Goal: Find specific page/section: Find specific page/section

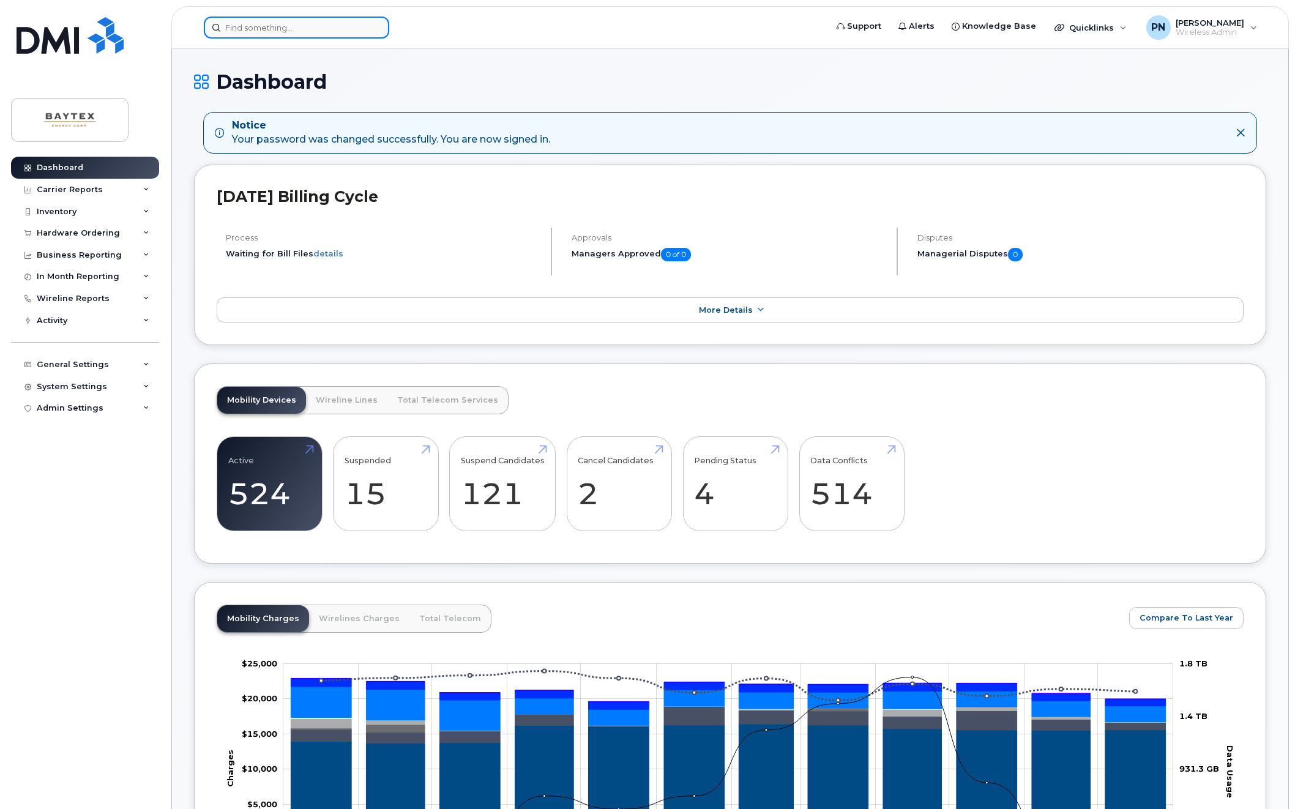
click at [336, 23] on input at bounding box center [296, 28] width 185 height 22
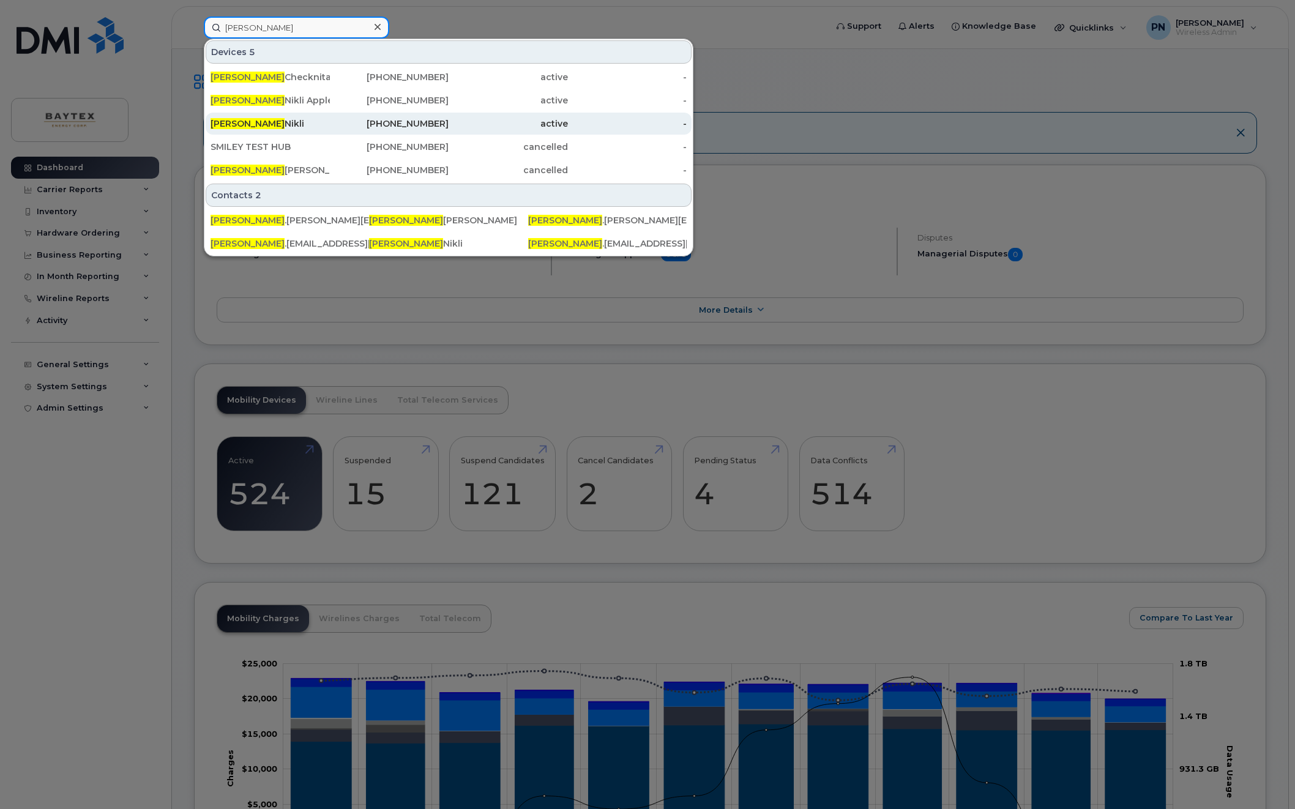
type input "[PERSON_NAME]"
click at [241, 124] on div "[PERSON_NAME]" at bounding box center [269, 123] width 119 height 12
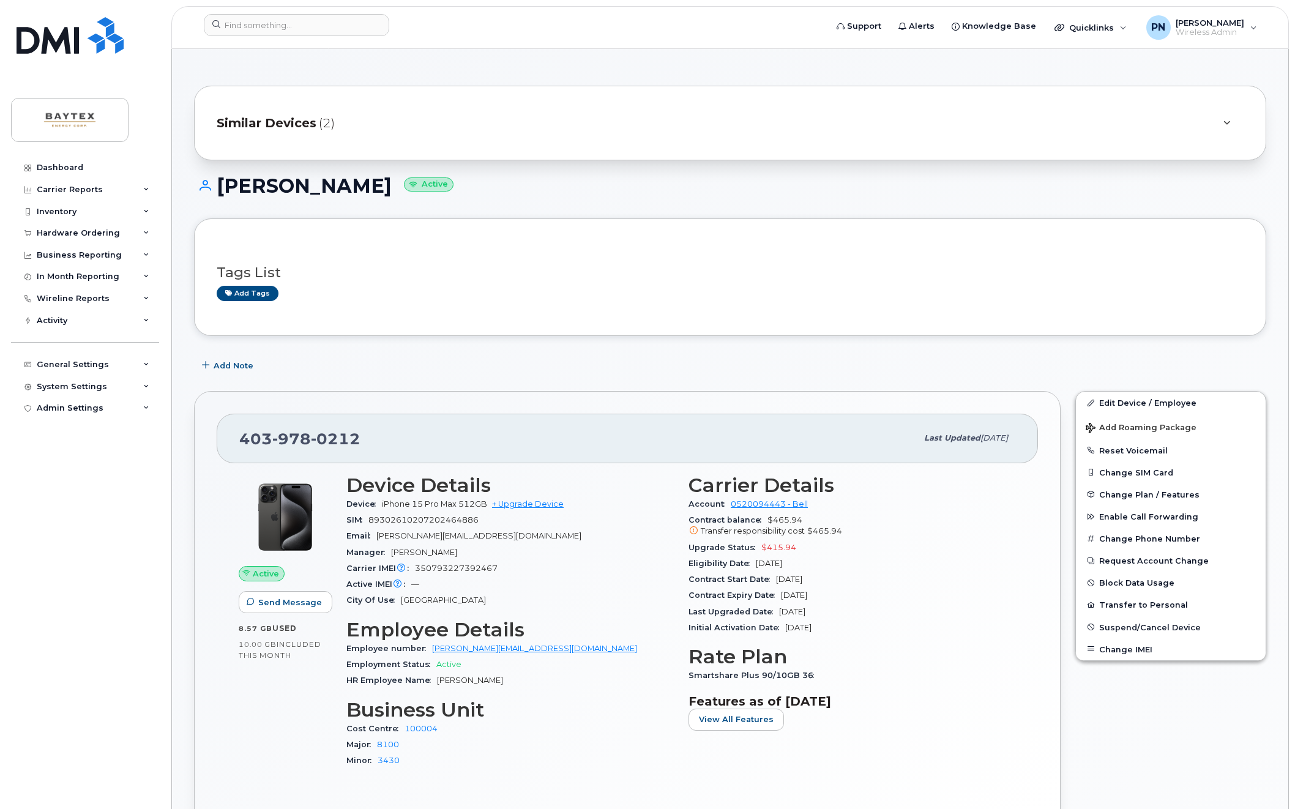
click at [910, 518] on div "Contract balance $465.94 Transfer responsibility cost $465.94" at bounding box center [851, 526] width 327 height 28
click at [2, 645] on div "Dashboard Carrier Reports Monthly Billing Data Daily Data Pooling Data Behavior…" at bounding box center [83, 404] width 166 height 809
click at [541, 31] on form at bounding box center [511, 25] width 614 height 22
